Goal: Task Accomplishment & Management: Manage account settings

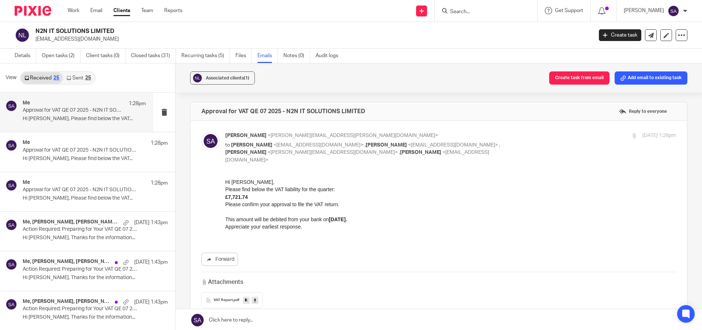
click at [467, 12] on input "Search" at bounding box center [483, 12] width 66 height 7
click at [470, 11] on input "Search" at bounding box center [483, 12] width 66 height 7
paste input "SRS PROPERTIES INVESTMENTS LTD"
type input "SRS PROPERTIES INVESTMENTS LTD"
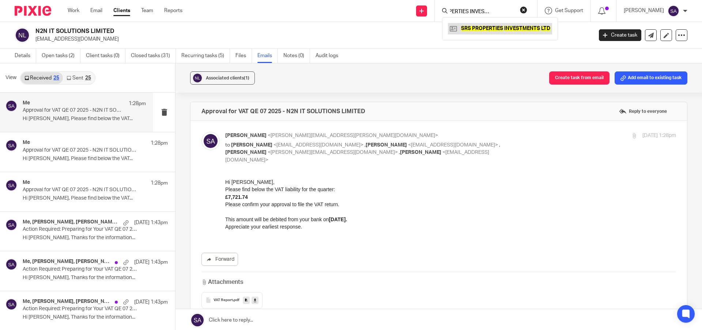
click at [494, 30] on link at bounding box center [500, 28] width 104 height 11
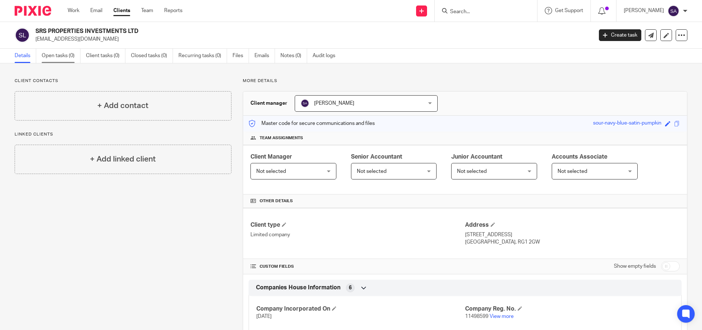
click at [66, 56] on link "Open tasks (0)" at bounding box center [61, 56] width 39 height 14
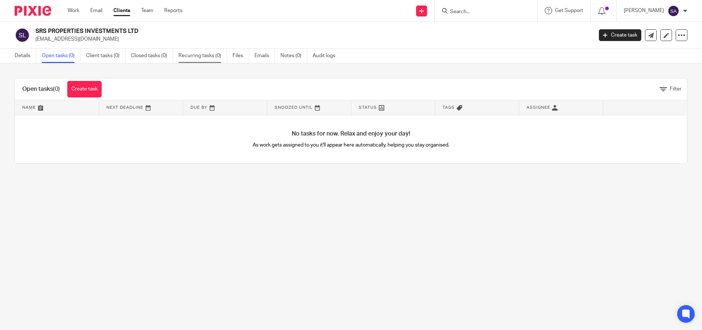
click at [201, 54] on link "Recurring tasks (0)" at bounding box center [203, 56] width 49 height 14
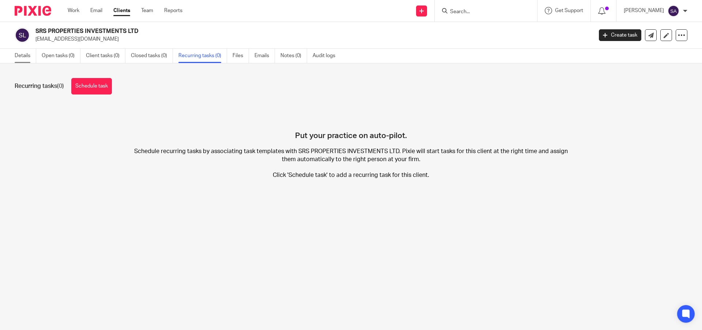
click at [31, 52] on link "Details" at bounding box center [26, 56] width 22 height 14
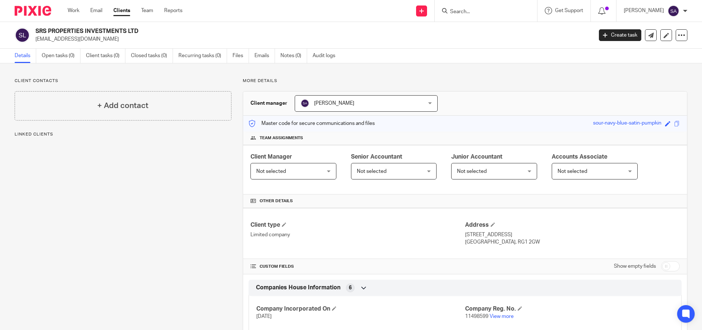
click at [141, 101] on h4 "+ Add contact" at bounding box center [122, 105] width 51 height 11
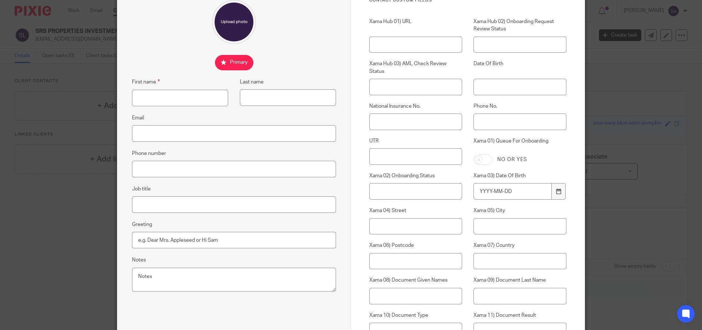
scroll to position [73, 0]
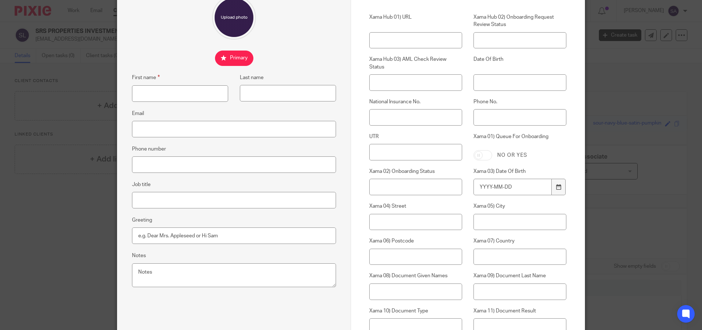
click at [622, 87] on div "+ Add contact First name Last name Email Phone number Job title Greeting Notes …" at bounding box center [351, 165] width 702 height 330
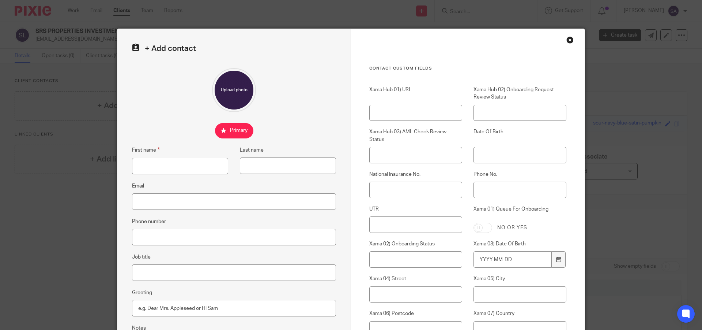
scroll to position [0, 0]
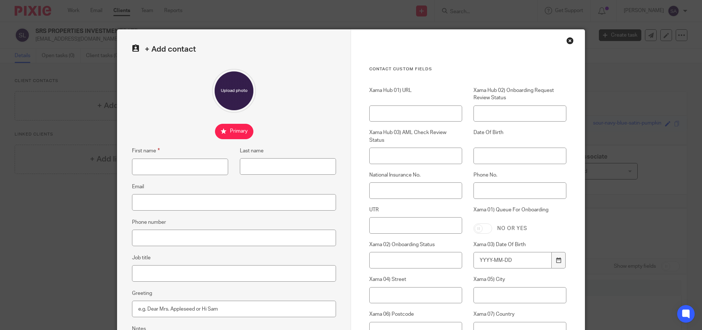
click at [568, 39] on div "Close this dialog window" at bounding box center [570, 40] width 7 height 7
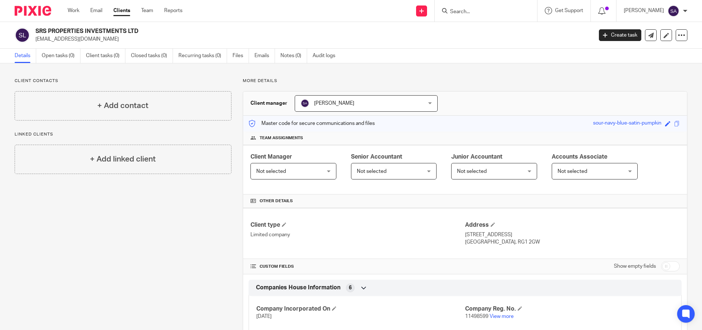
click at [495, 11] on input "Search" at bounding box center [483, 12] width 66 height 7
click at [474, 14] on input "Search" at bounding box center [483, 12] width 66 height 7
paste input "VIRTUOUS PROPERTIES SOLUTIONS LTD"
type input "VIRTUOUS PROPERTIES SOLUTIONS LTD"
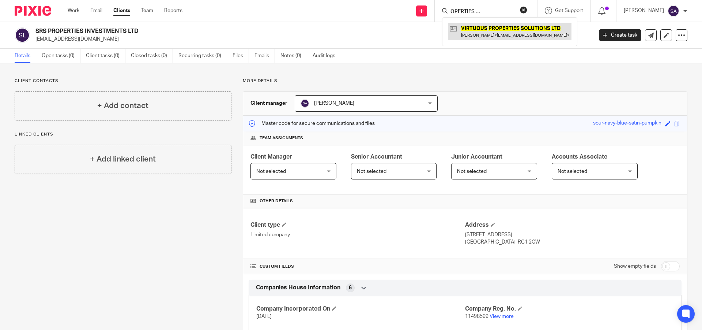
click at [493, 34] on link at bounding box center [510, 31] width 124 height 17
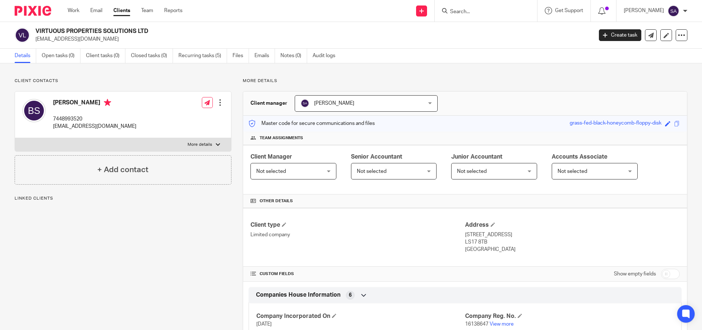
click at [128, 116] on div "Biju Sivanandan 7448993520 bijusivan31@gmail.com Edit contact Create client fro…" at bounding box center [123, 114] width 216 height 46
click at [220, 105] on div at bounding box center [220, 102] width 7 height 7
click at [195, 147] on p "More details" at bounding box center [200, 145] width 25 height 6
click at [15, 138] on input "More details" at bounding box center [15, 138] width 0 height 0
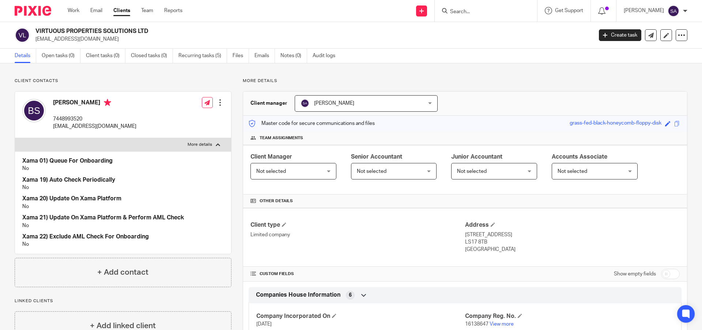
click at [195, 147] on p "More details" at bounding box center [200, 145] width 25 height 6
click at [15, 138] on input "More details" at bounding box center [15, 138] width 0 height 0
checkbox input "false"
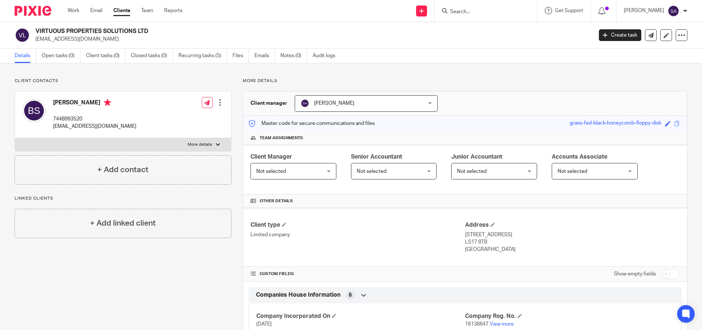
click at [217, 105] on div at bounding box center [220, 102] width 7 height 7
click at [204, 117] on link "Edit contact" at bounding box center [186, 118] width 70 height 11
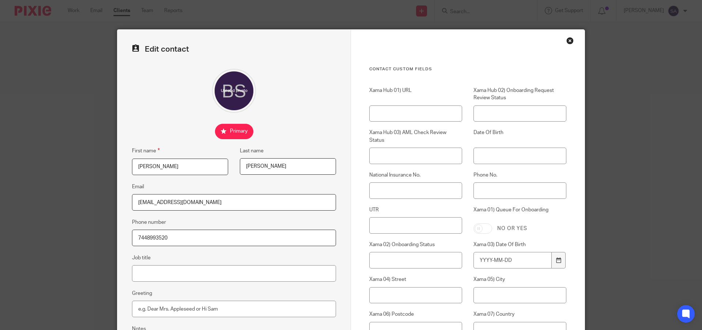
click at [567, 40] on div "Close this dialog window" at bounding box center [570, 40] width 7 height 7
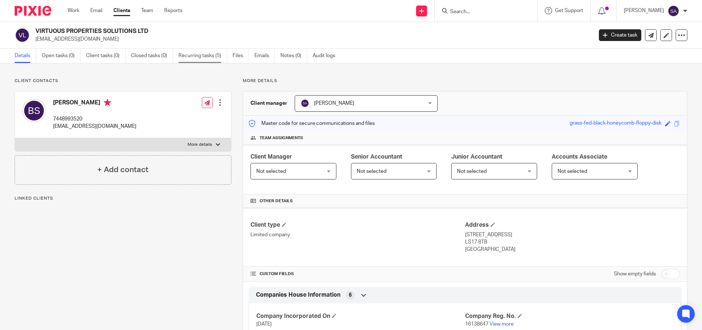
click at [196, 57] on link "Recurring tasks (5)" at bounding box center [203, 56] width 49 height 14
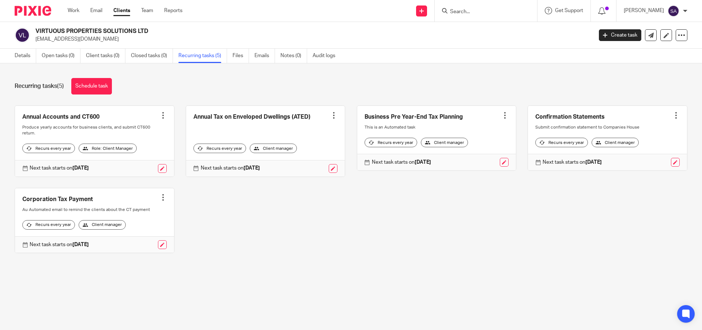
click at [467, 11] on input "Search" at bounding box center [483, 12] width 66 height 7
paste input "SRS PROPERTIES INVESTMENTS LTD"
type input "SRS PROPERTIES INVESTMENTS LTD"
click at [481, 25] on link at bounding box center [500, 28] width 104 height 11
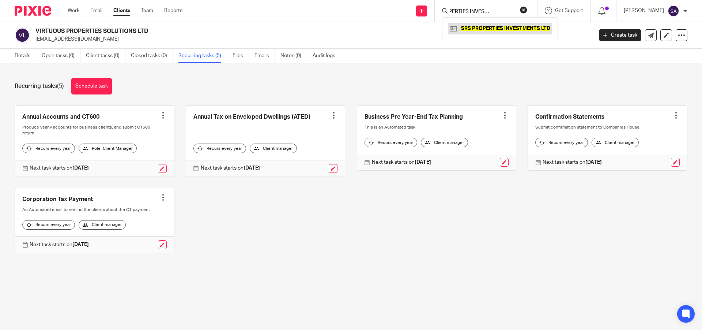
scroll to position [0, 0]
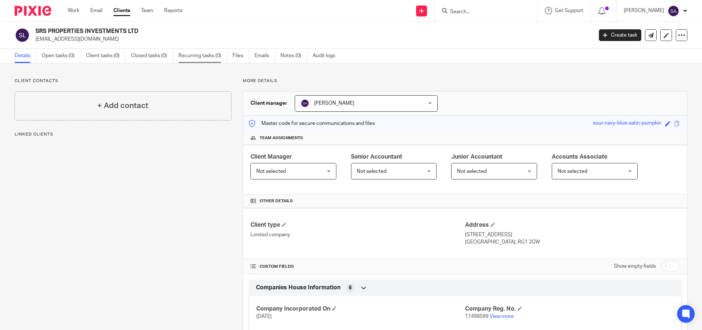
click at [199, 57] on link "Recurring tasks (0)" at bounding box center [203, 56] width 49 height 14
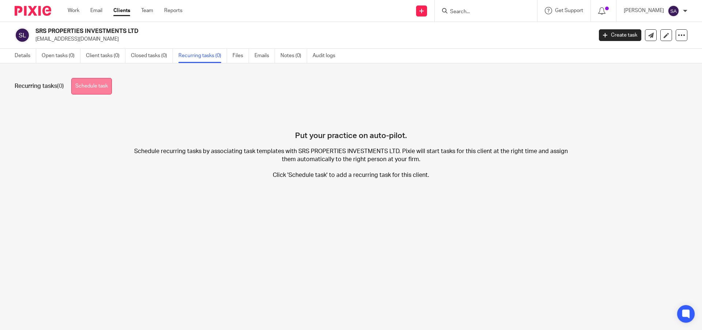
click at [91, 84] on link "Schedule task" at bounding box center [91, 86] width 41 height 16
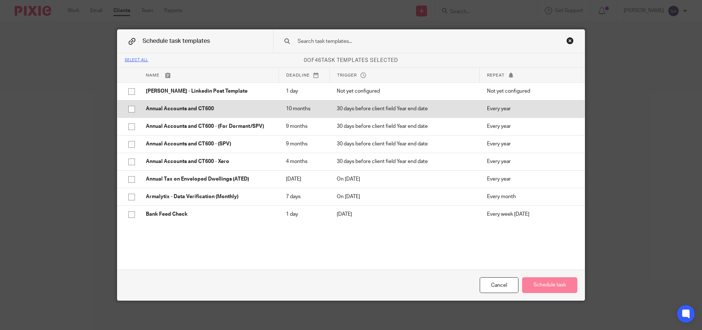
click at [131, 109] on input "checkbox" at bounding box center [132, 109] width 14 height 14
checkbox input "false"
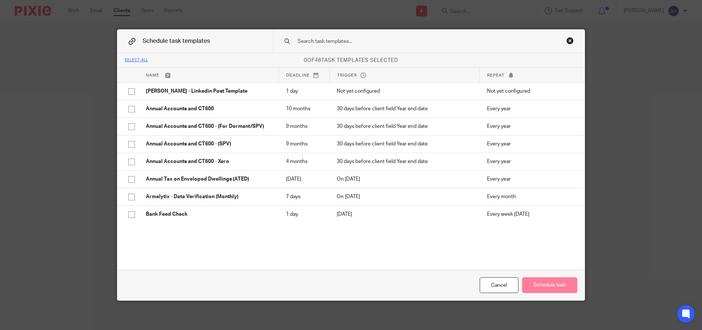
click at [569, 41] on div "Close this dialog window" at bounding box center [570, 40] width 7 height 7
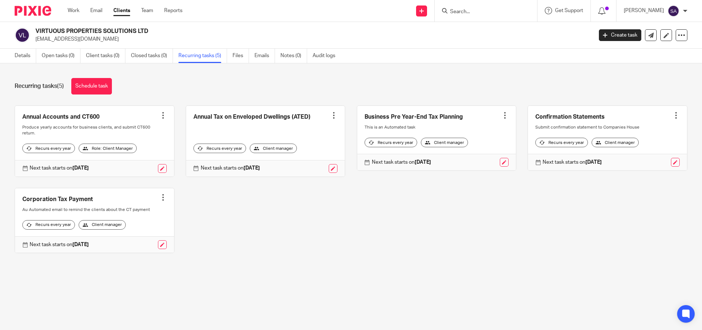
click at [493, 14] on input "Search" at bounding box center [483, 12] width 66 height 7
paste input "VITISTA INVESTMENT AND PROPERTY MANAGEMENT LTD"
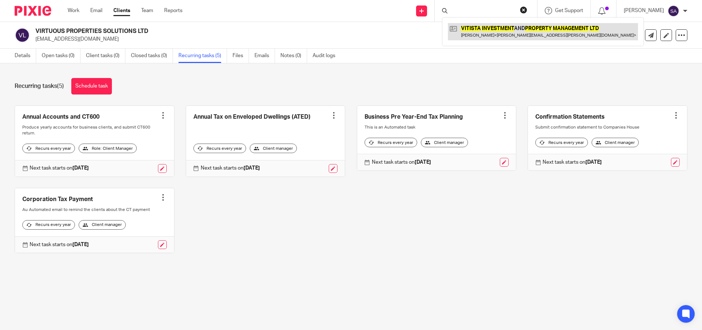
type input "VITISTA INVESTMENT AND PROPERTY MANAGEMENT LTD"
click at [498, 26] on link at bounding box center [543, 31] width 190 height 17
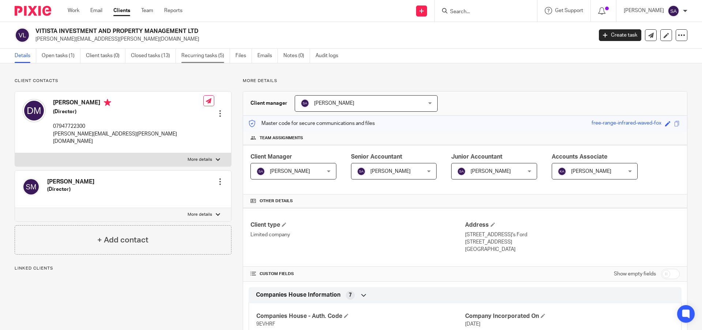
click at [213, 56] on link "Recurring tasks (5)" at bounding box center [205, 56] width 49 height 14
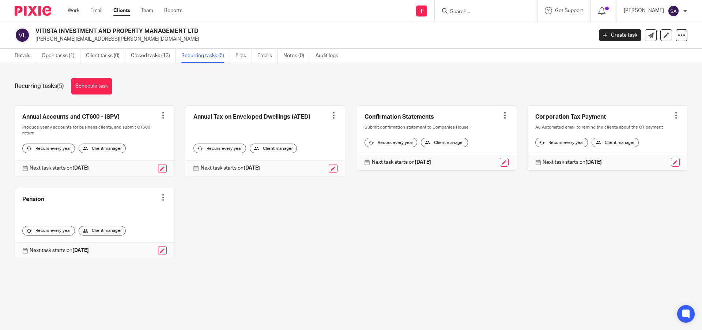
click at [467, 13] on input "Search" at bounding box center [483, 12] width 66 height 7
paste input "SBP PROPERTY INVESTMENT LTD"
type input "SBP PROPERTY INVESTMENT LTD"
click at [484, 25] on link at bounding box center [493, 28] width 91 height 11
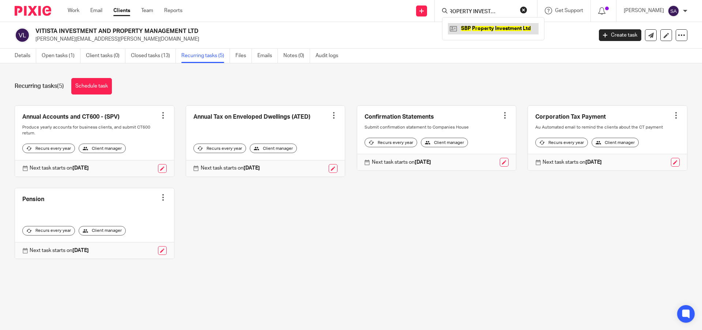
scroll to position [0, 0]
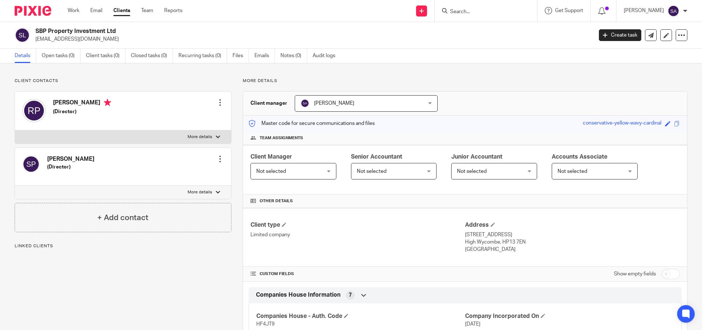
click at [192, 57] on link "Recurring tasks (0)" at bounding box center [203, 56] width 49 height 14
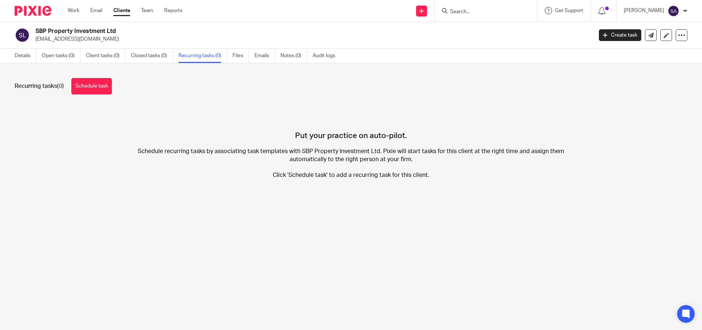
click at [463, 9] on input "Search" at bounding box center [483, 12] width 66 height 7
paste input "SBP PROPERTY INVESTMENT LTD"
type input "SBP PROPERTY INVESTMENT LTD"
drag, startPoint x: 458, startPoint y: 10, endPoint x: 426, endPoint y: 14, distance: 32.8
click at [426, 14] on div "Send new email Create task Add client SBP PROPERTY INVESTMENT LTD SBP Property …" at bounding box center [448, 11] width 509 height 22
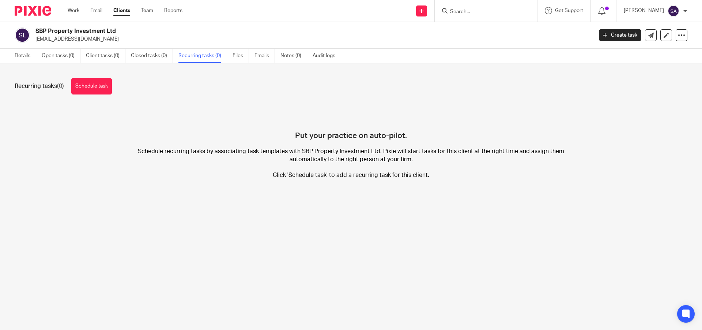
click at [480, 13] on input "Search" at bounding box center [483, 12] width 66 height 7
paste input "SBP PROPERTY INVESTMENT LTD"
click at [492, 12] on input "SBP PROPERTY INVESTMENT LTD" at bounding box center [483, 12] width 66 height 7
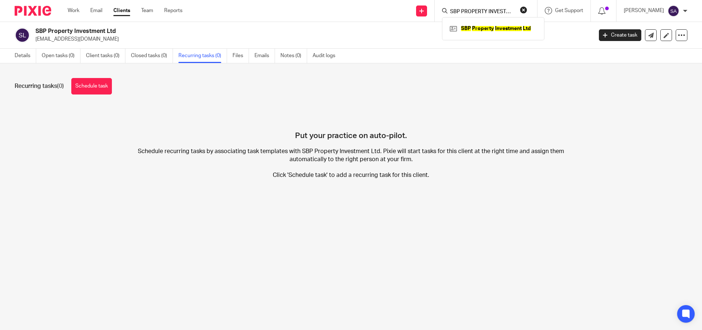
paste input "A&J PROPERTIES INVESTMENTS"
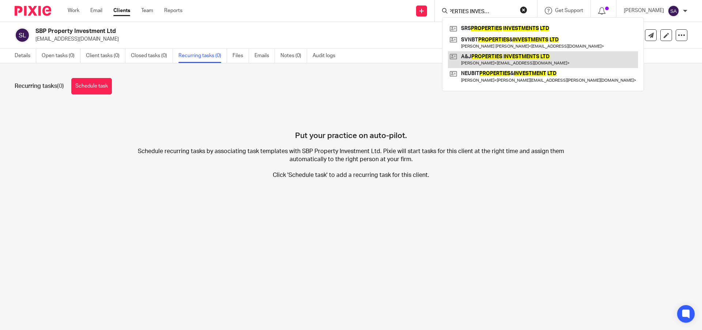
type input "A&J PROPERTIES INVESTMENTS LTD"
click at [501, 58] on link at bounding box center [543, 59] width 190 height 17
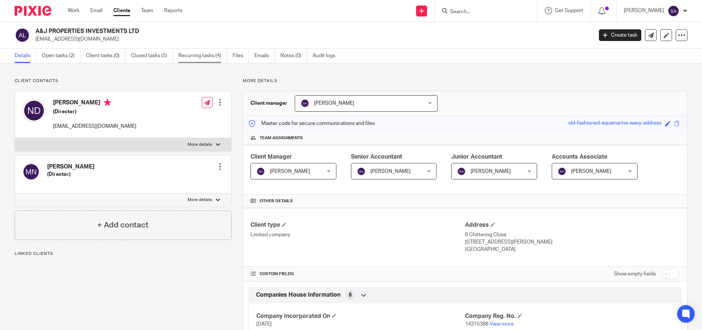
click at [214, 59] on link "Recurring tasks (4)" at bounding box center [203, 56] width 49 height 14
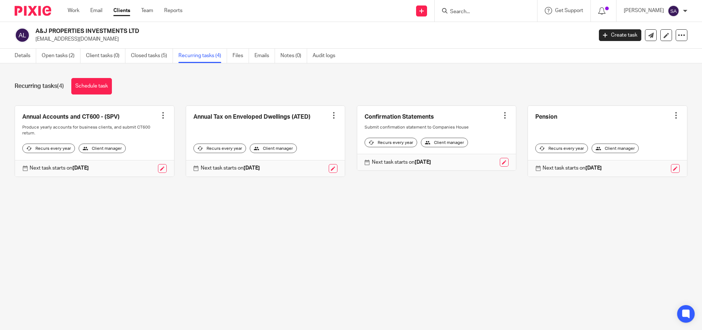
click at [476, 13] on input "Search" at bounding box center [483, 12] width 66 height 7
paste input "SVNBT PROPERTIES & INVESTMENTS LTD"
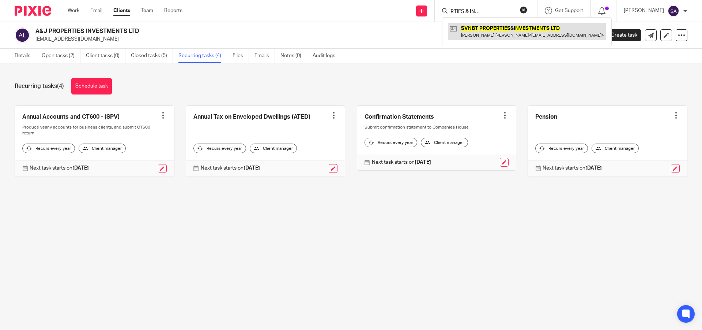
type input "SVNBT PROPERTIES & INVESTMENTS LTD"
click at [491, 29] on link at bounding box center [527, 31] width 158 height 17
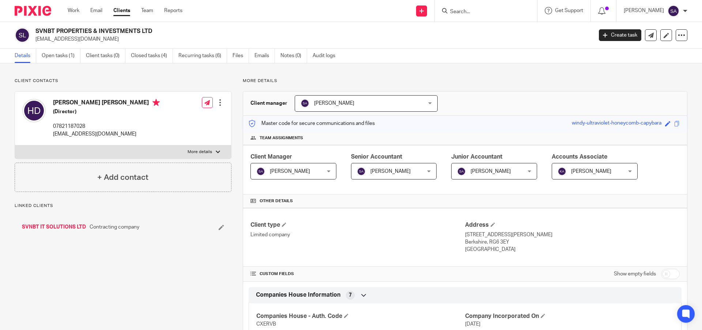
click at [201, 59] on link "Recurring tasks (6)" at bounding box center [203, 56] width 49 height 14
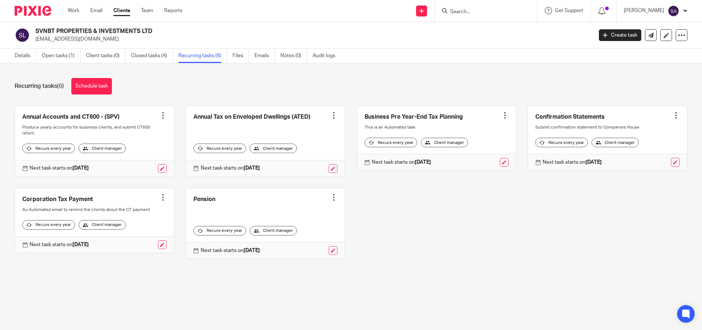
click at [476, 12] on input "Search" at bounding box center [483, 12] width 66 height 7
paste input "SRS PROPERTIES INVESTMENTS LTD"
type input "SRS PROPERTIES INVESTMENTS LTD"
click button "submit" at bounding box center [0, 0] width 0 height 0
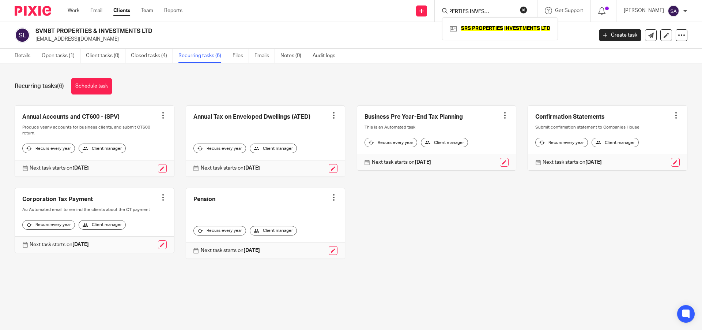
scroll to position [0, 0]
click at [487, 28] on link at bounding box center [500, 28] width 104 height 11
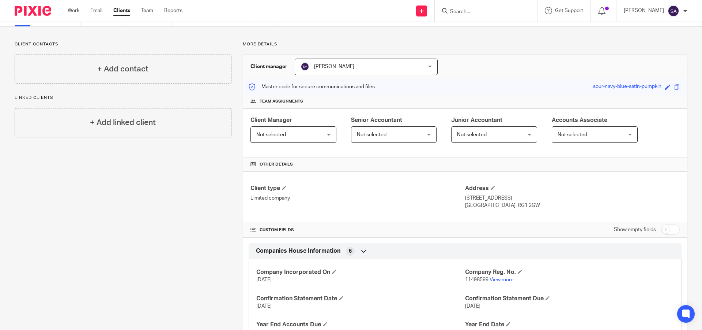
scroll to position [73, 0]
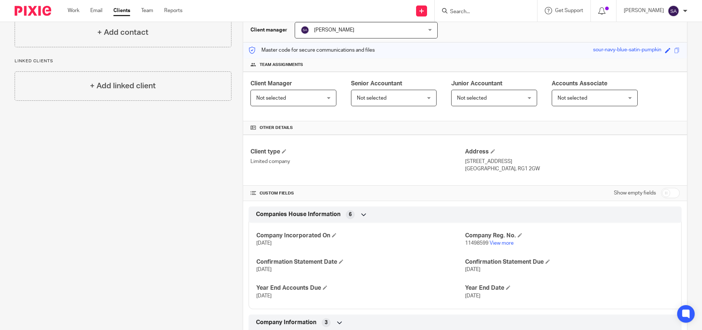
click at [324, 101] on div "Not selected Not selected" at bounding box center [294, 98] width 86 height 16
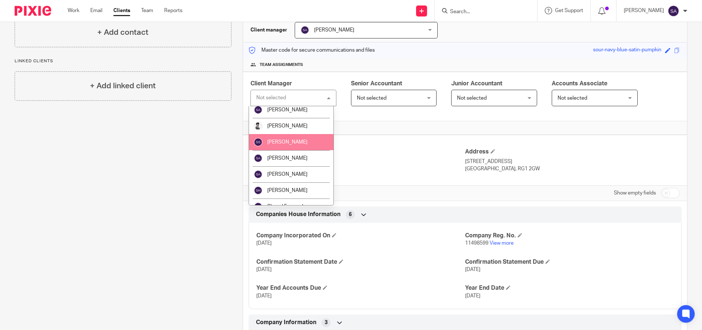
scroll to position [402, 0]
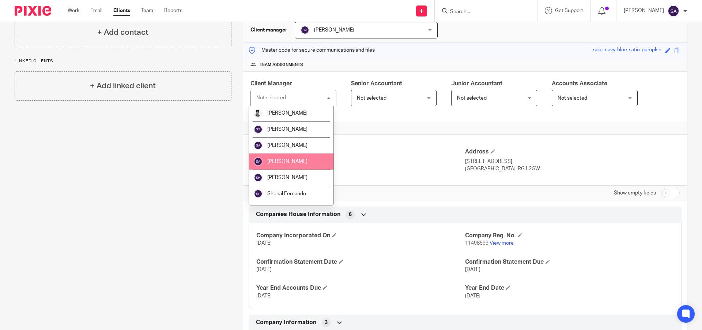
click at [294, 164] on span "[PERSON_NAME]" at bounding box center [287, 161] width 40 height 5
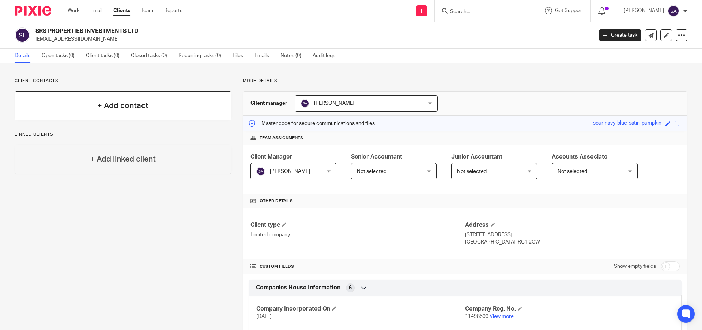
click at [117, 108] on h4 "+ Add contact" at bounding box center [122, 105] width 51 height 11
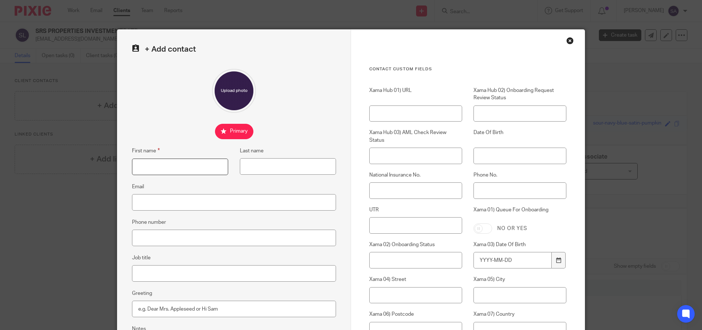
click at [171, 167] on input "First name" at bounding box center [180, 166] width 96 height 16
paste input "Raghuram ALAPATI"
drag, startPoint x: 159, startPoint y: 166, endPoint x: 199, endPoint y: 166, distance: 39.1
click at [199, 166] on input "Raghuram ALAPATI" at bounding box center [180, 166] width 96 height 16
type input "Raghuram"
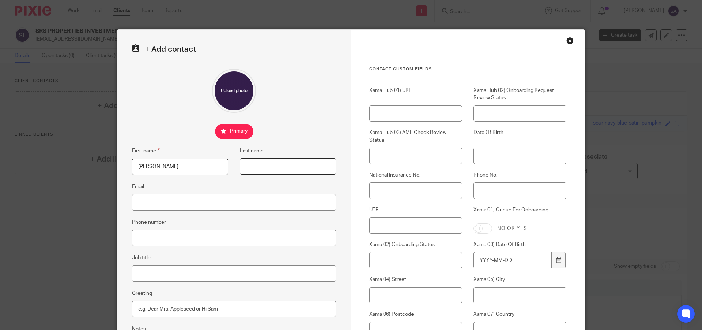
click at [264, 169] on input "Last name" at bounding box center [288, 166] width 96 height 16
paste input "ALAPATI"
click at [245, 165] on input "ALAPATI" at bounding box center [288, 166] width 96 height 16
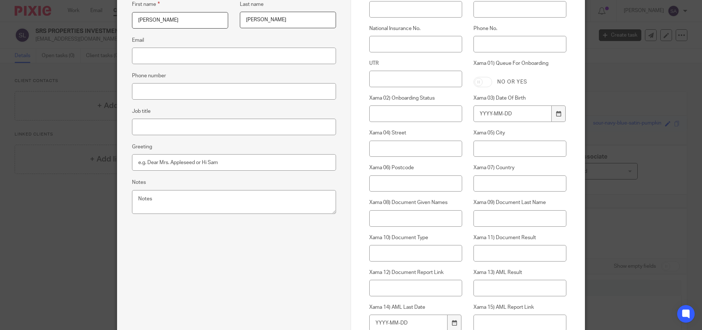
scroll to position [364, 0]
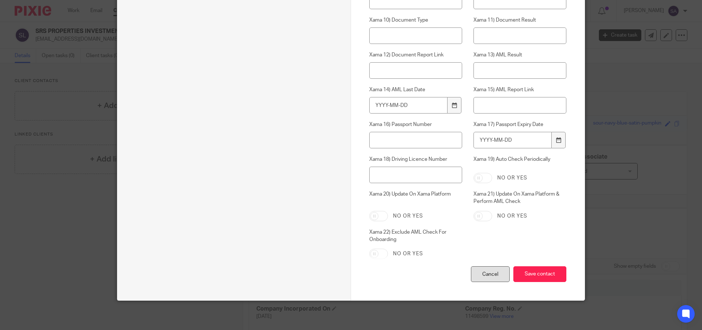
type input "ALAPATI"
click at [485, 274] on div "Cancel" at bounding box center [490, 274] width 39 height 16
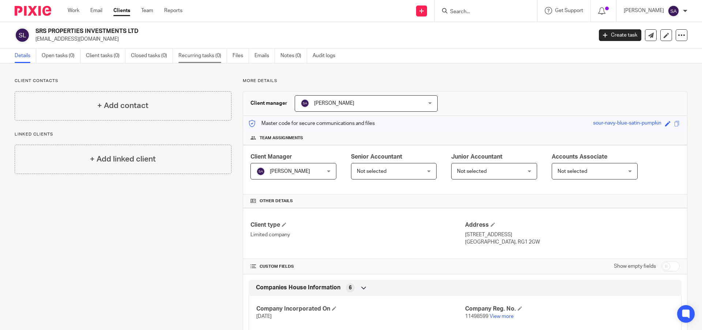
click at [207, 55] on link "Recurring tasks (0)" at bounding box center [203, 56] width 49 height 14
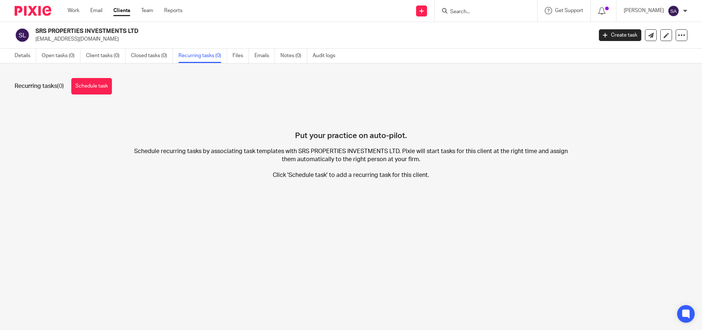
click at [97, 83] on link "Schedule task" at bounding box center [91, 86] width 41 height 16
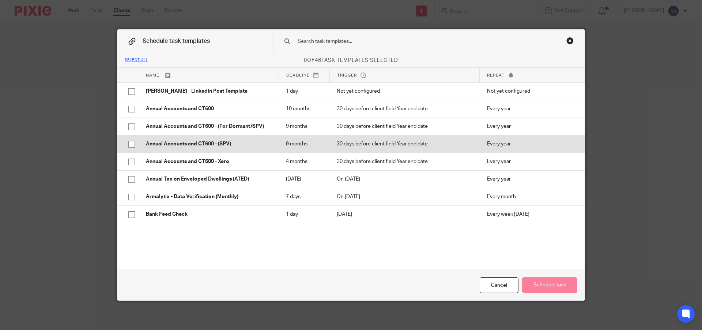
click at [201, 142] on p "Annual Accounts and CT600 - (SPV)" at bounding box center [208, 143] width 125 height 7
checkbox input "true"
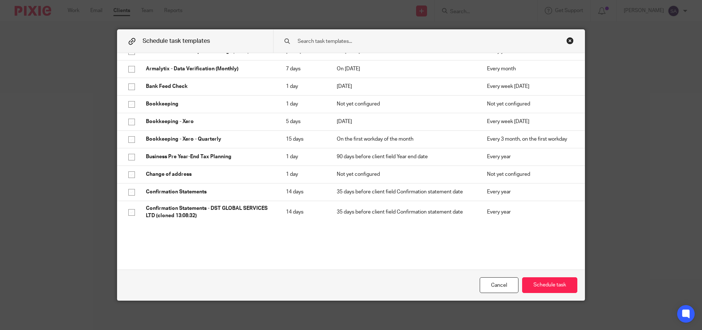
scroll to position [146, 0]
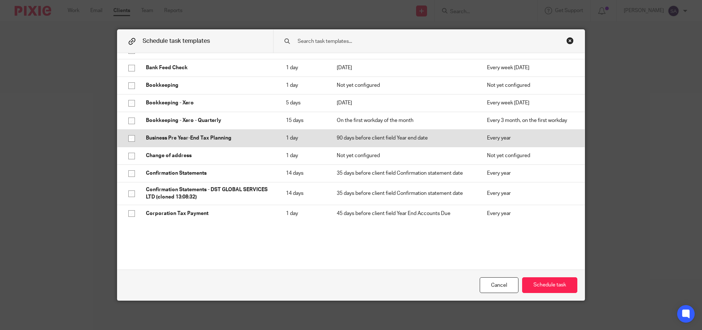
click at [129, 137] on input "checkbox" at bounding box center [132, 138] width 14 height 14
checkbox input "true"
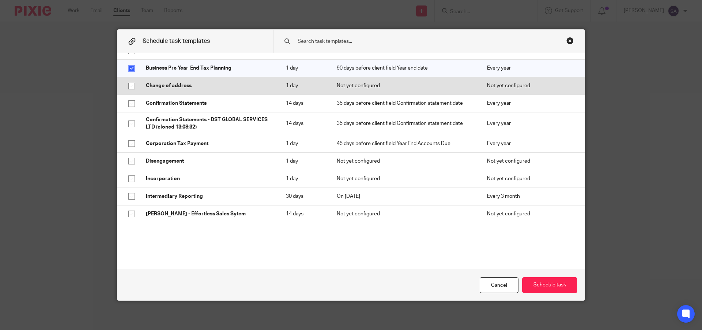
scroll to position [219, 0]
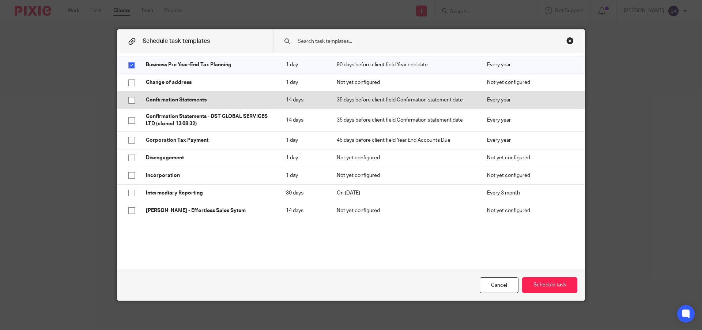
click at [126, 98] on input "checkbox" at bounding box center [132, 100] width 14 height 14
checkbox input "true"
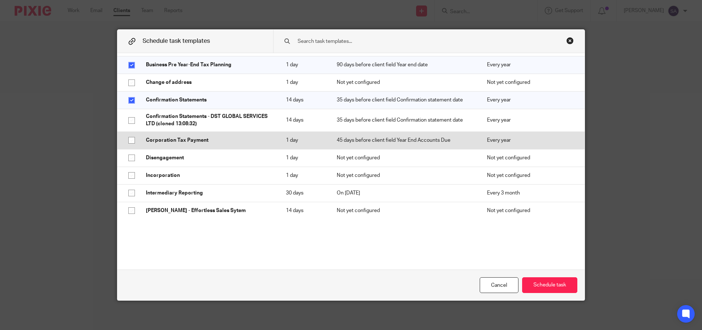
click at [131, 139] on input "checkbox" at bounding box center [132, 140] width 14 height 14
checkbox input "true"
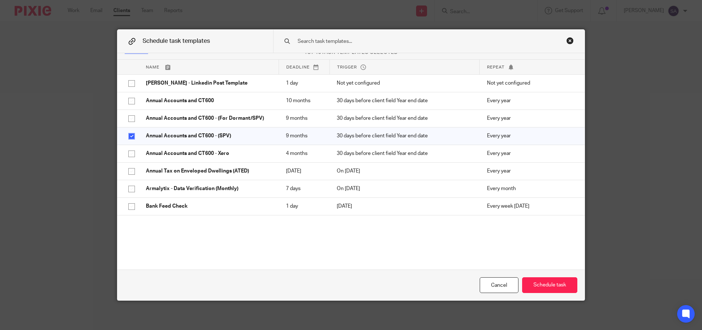
scroll to position [0, 0]
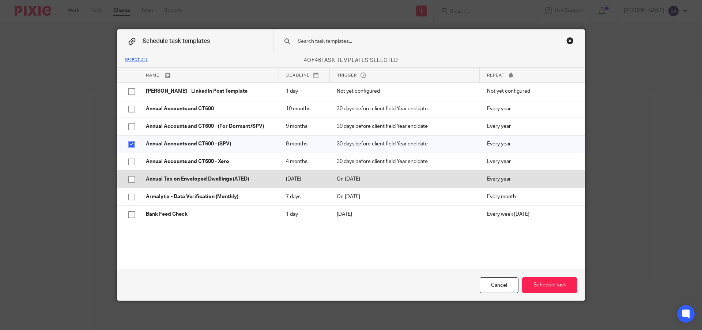
click at [128, 179] on input "checkbox" at bounding box center [132, 179] width 14 height 14
checkbox input "true"
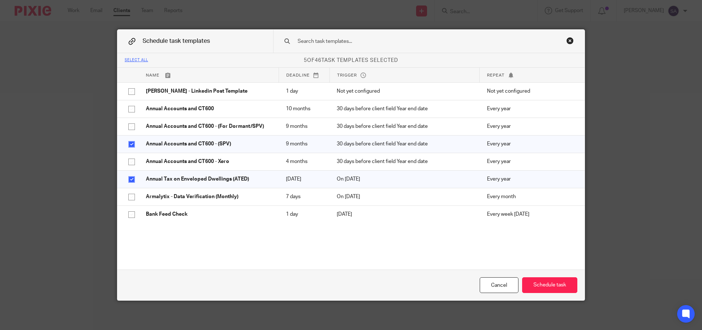
click at [569, 41] on div "Close this dialog window" at bounding box center [570, 40] width 7 height 7
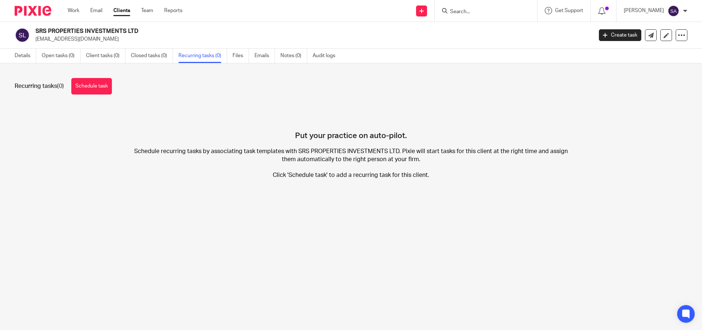
click at [467, 12] on input "Search" at bounding box center [483, 12] width 66 height 7
paste input "C&W INVESTMENT PROPERTIES LIMITED"
type input "C&W INVESTMENT PROPERTIES LIMITED"
click at [483, 31] on link at bounding box center [510, 31] width 124 height 17
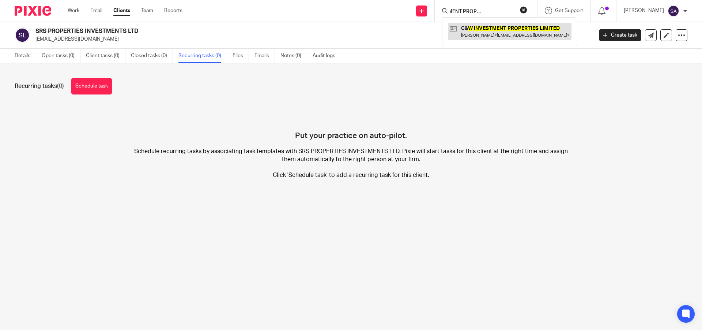
scroll to position [0, 0]
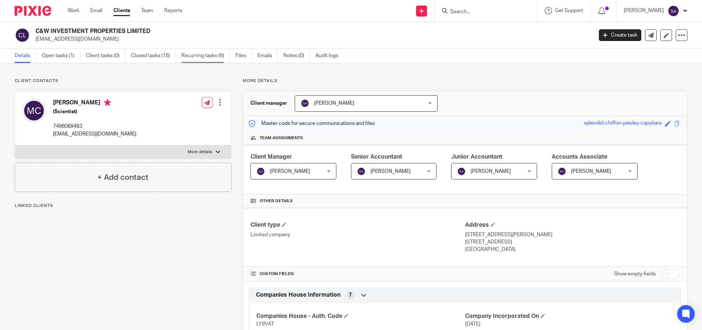
click at [192, 57] on link "Recurring tasks (6)" at bounding box center [205, 56] width 49 height 14
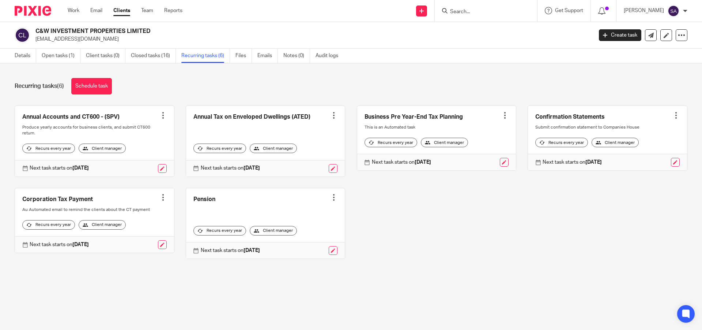
click at [162, 117] on div at bounding box center [162, 115] width 7 height 7
click at [412, 241] on div "Annual Accounts and CT600 - (SPV) Create task Clone template Recalculate schedu…" at bounding box center [345, 187] width 684 height 165
click at [491, 15] on input "Search" at bounding box center [483, 12] width 66 height 7
paste input "SRS PROPERTIES INVESTMENTS LTD"
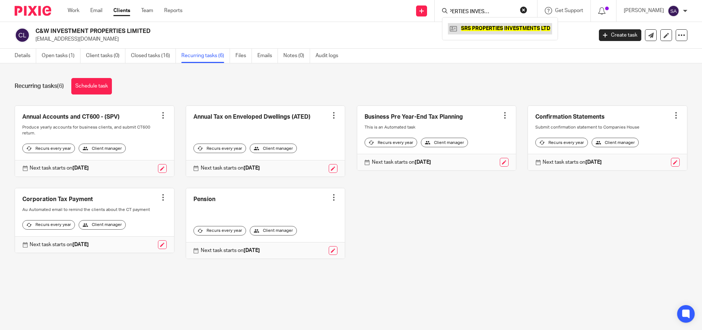
type input "SRS PROPERTIES INVESTMENTS LTD"
click at [488, 27] on link at bounding box center [500, 28] width 104 height 11
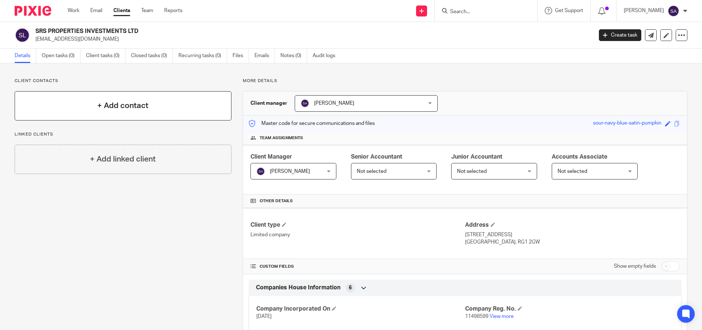
click at [123, 102] on h4 "+ Add contact" at bounding box center [122, 105] width 51 height 11
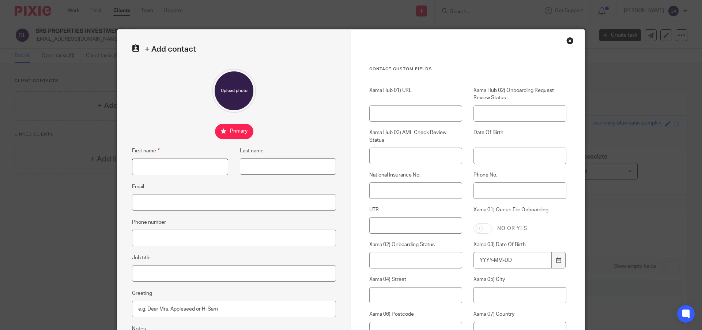
click at [164, 165] on input "First name" at bounding box center [180, 166] width 96 height 16
paste input "[PERSON_NAME]"
drag, startPoint x: 180, startPoint y: 167, endPoint x: 160, endPoint y: 168, distance: 19.8
click at [160, 168] on input "[PERSON_NAME]" at bounding box center [180, 166] width 96 height 16
type input "Raghuram"
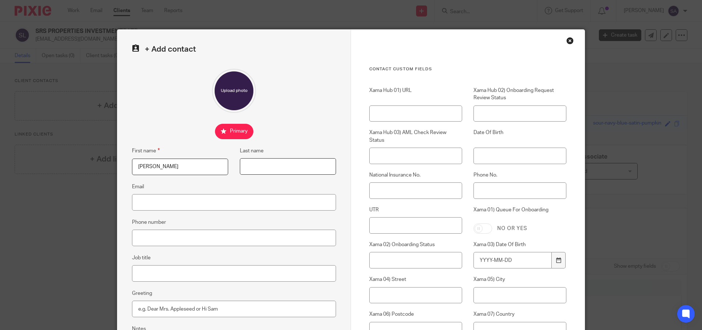
click at [279, 167] on input "Last name" at bounding box center [288, 166] width 96 height 16
paste input "ALAPATI"
type input "ALAPATI"
click at [181, 168] on input "Raghuram" at bounding box center [180, 166] width 96 height 16
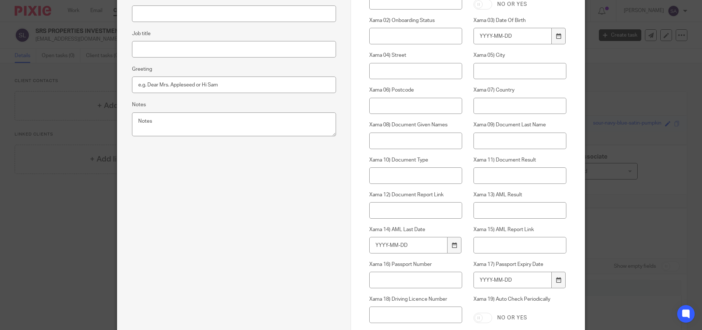
scroll to position [364, 0]
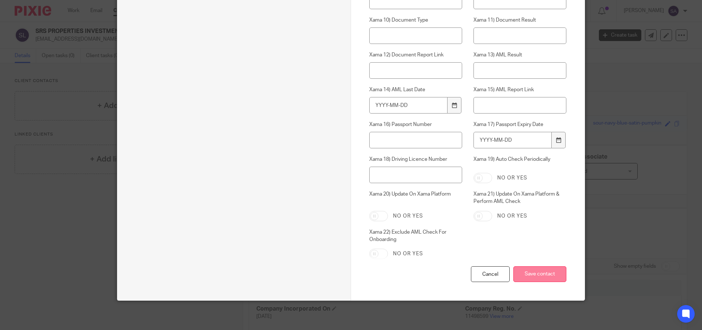
type input "Raghuram"
click at [535, 275] on input "Save contact" at bounding box center [540, 274] width 53 height 16
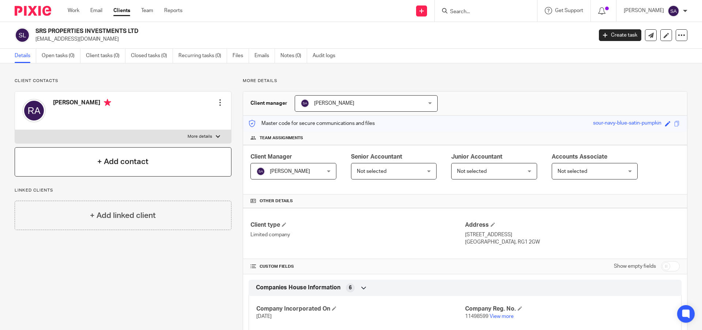
click at [129, 161] on h4 "+ Add contact" at bounding box center [122, 161] width 51 height 11
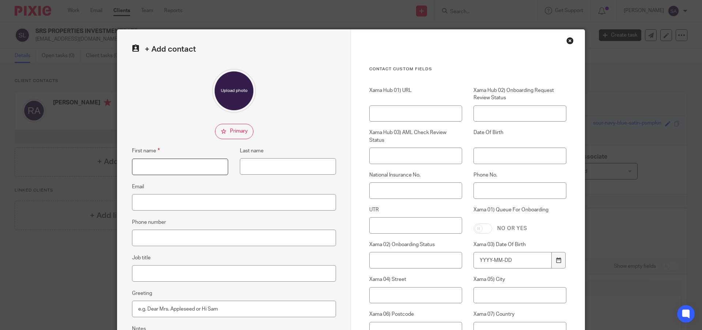
click at [184, 173] on input "First name" at bounding box center [180, 166] width 96 height 16
paste input "[PERSON_NAME] [PERSON_NAME]"
drag, startPoint x: 175, startPoint y: 165, endPoint x: 208, endPoint y: 169, distance: 33.9
click at [208, 169] on input "[PERSON_NAME] [PERSON_NAME]" at bounding box center [180, 166] width 96 height 16
type input "Santhosh Kumar"
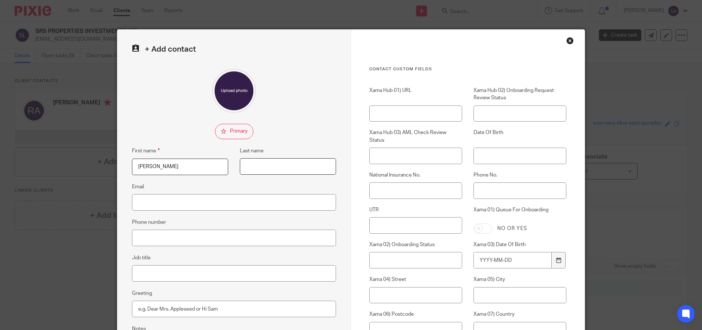
click at [266, 166] on input "Last name" at bounding box center [288, 166] width 96 height 16
paste input "BATCHU"
type input "BATCHU"
click at [202, 162] on input "Santhosh Kumar" at bounding box center [180, 166] width 96 height 16
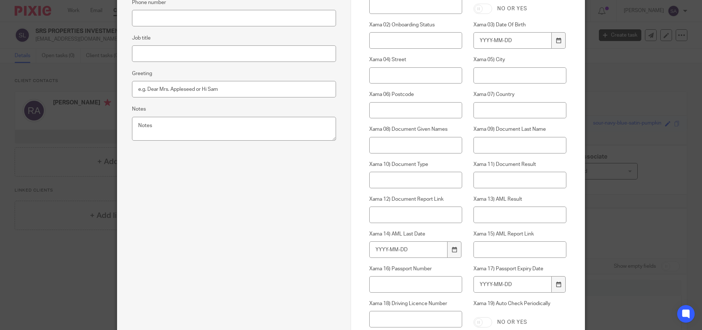
scroll to position [364, 0]
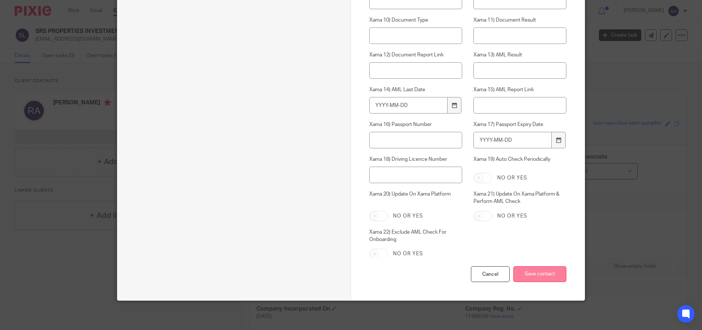
type input "Santhosh Kumar"
click at [532, 273] on input "Save contact" at bounding box center [540, 274] width 53 height 16
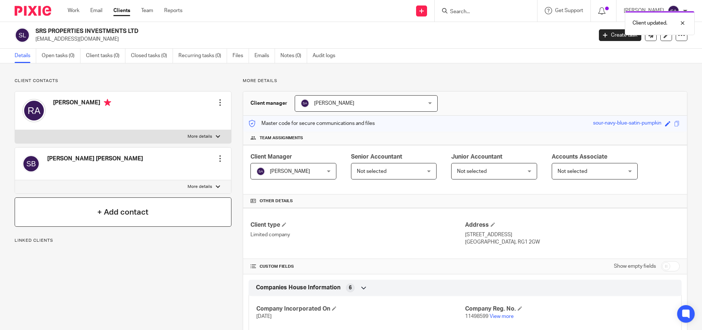
click at [128, 207] on h4 "+ Add contact" at bounding box center [122, 211] width 51 height 11
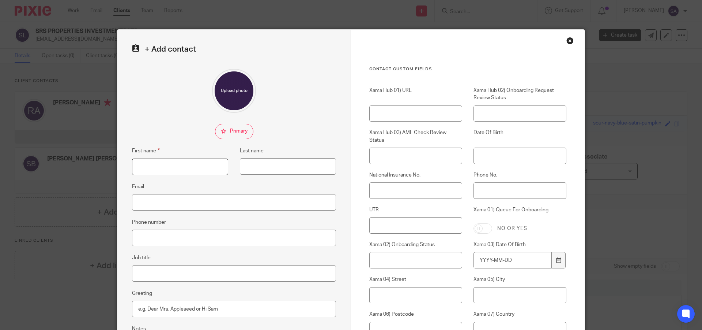
click at [189, 169] on input "First name" at bounding box center [180, 166] width 96 height 16
paste input "[PERSON_NAME]"
drag, startPoint x: 157, startPoint y: 165, endPoint x: 203, endPoint y: 168, distance: 45.8
click at [203, 168] on input "[PERSON_NAME]" at bounding box center [180, 166] width 96 height 16
click at [200, 168] on input "[PERSON_NAME]" at bounding box center [180, 166] width 96 height 16
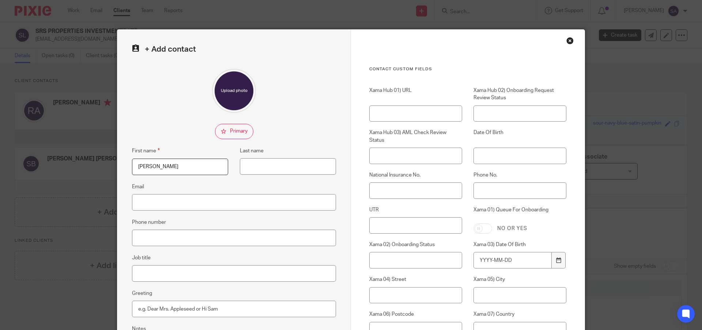
drag, startPoint x: 158, startPoint y: 166, endPoint x: 191, endPoint y: 166, distance: 32.6
click at [191, 166] on input "[PERSON_NAME]" at bounding box center [180, 166] width 96 height 16
type input "[PERSON_NAME]"
click at [256, 167] on input "Last name" at bounding box center [288, 166] width 96 height 16
paste input "[PERSON_NAME]"
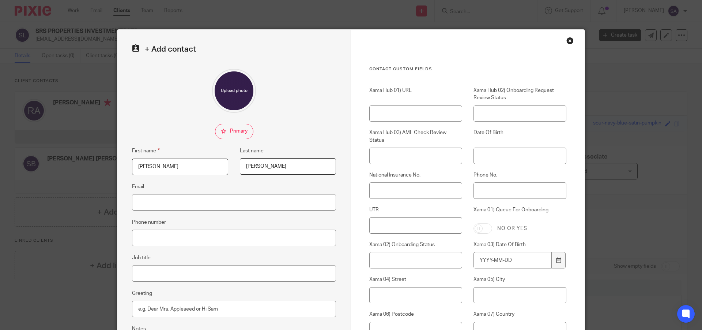
type input "[PERSON_NAME]"
click at [168, 166] on input "[PERSON_NAME]" at bounding box center [180, 166] width 96 height 16
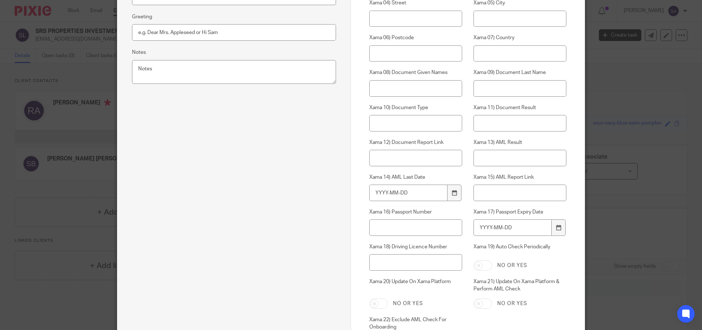
scroll to position [329, 0]
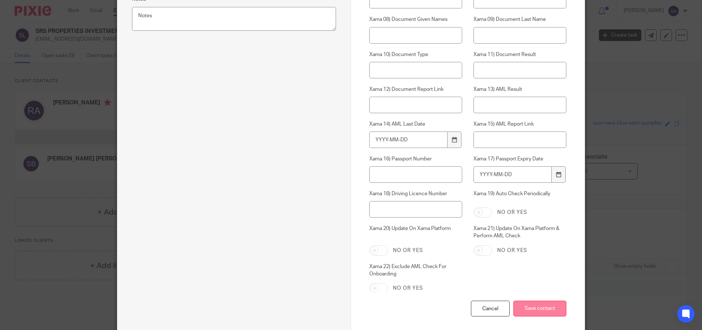
type input "[PERSON_NAME]"
click at [529, 309] on input "Save contact" at bounding box center [540, 308] width 53 height 16
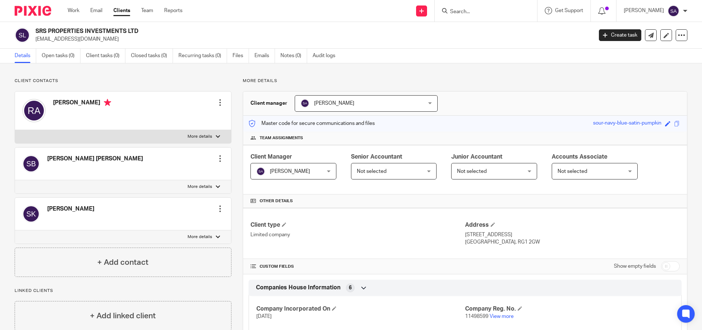
click at [354, 83] on p "More details" at bounding box center [465, 81] width 445 height 6
click at [441, 35] on h2 "SRS PROPERTIES INVESTMENTS LTD" at bounding box center [256, 31] width 442 height 8
